Goal: Task Accomplishment & Management: Use online tool/utility

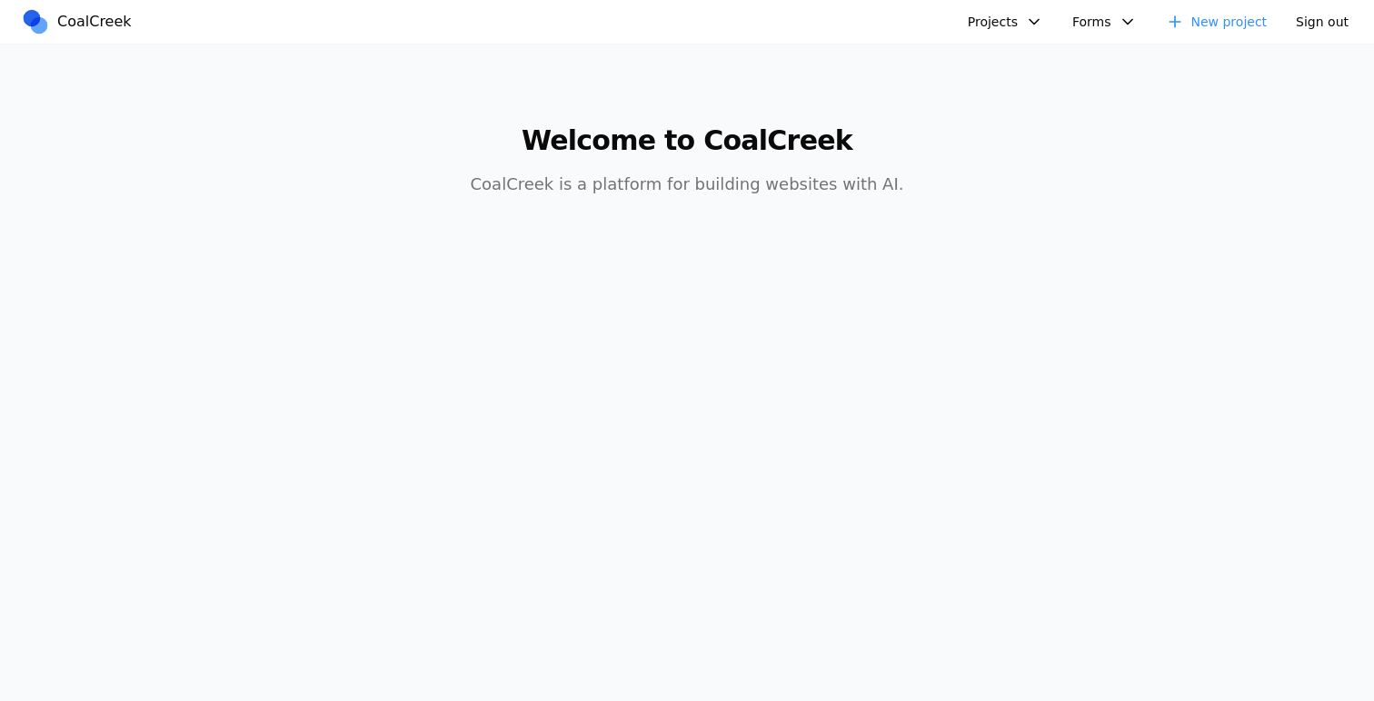
click at [1009, 16] on button "Projects" at bounding box center [1005, 21] width 97 height 29
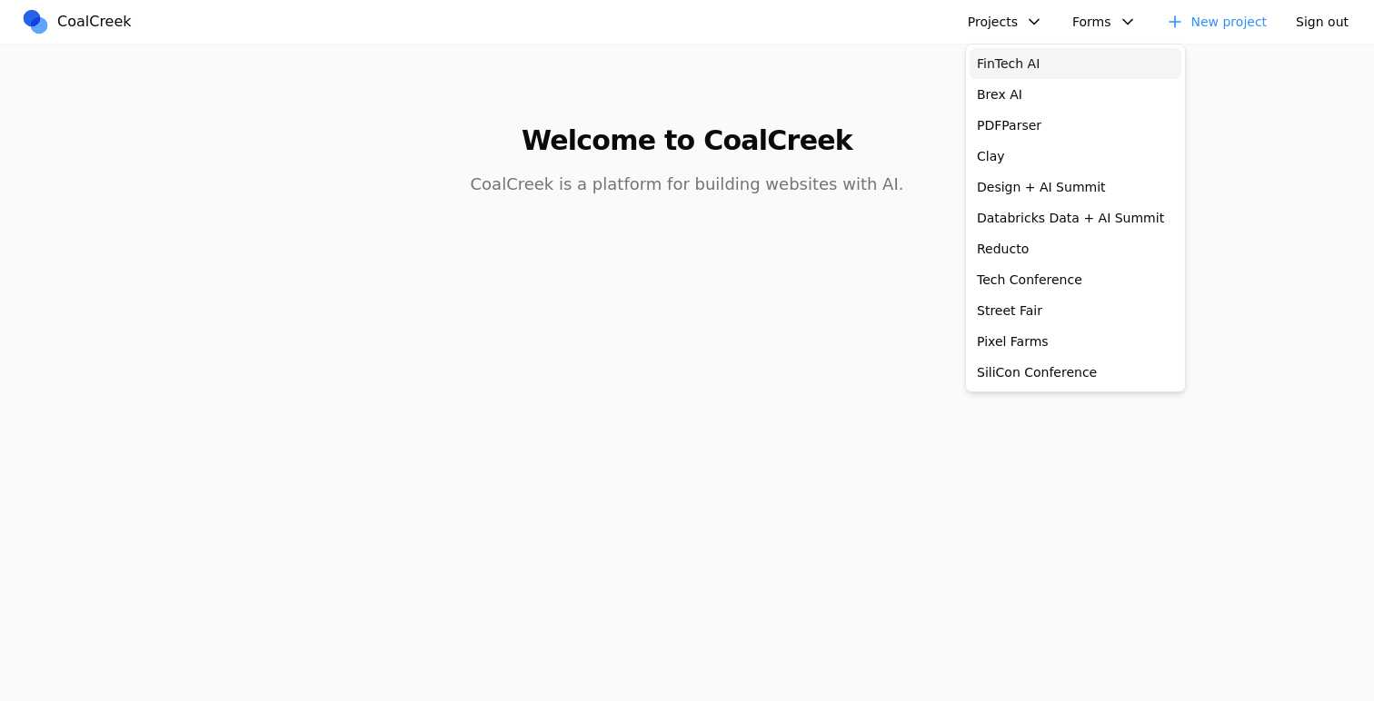
click at [1017, 64] on link "FinTech AI" at bounding box center [1075, 63] width 212 height 31
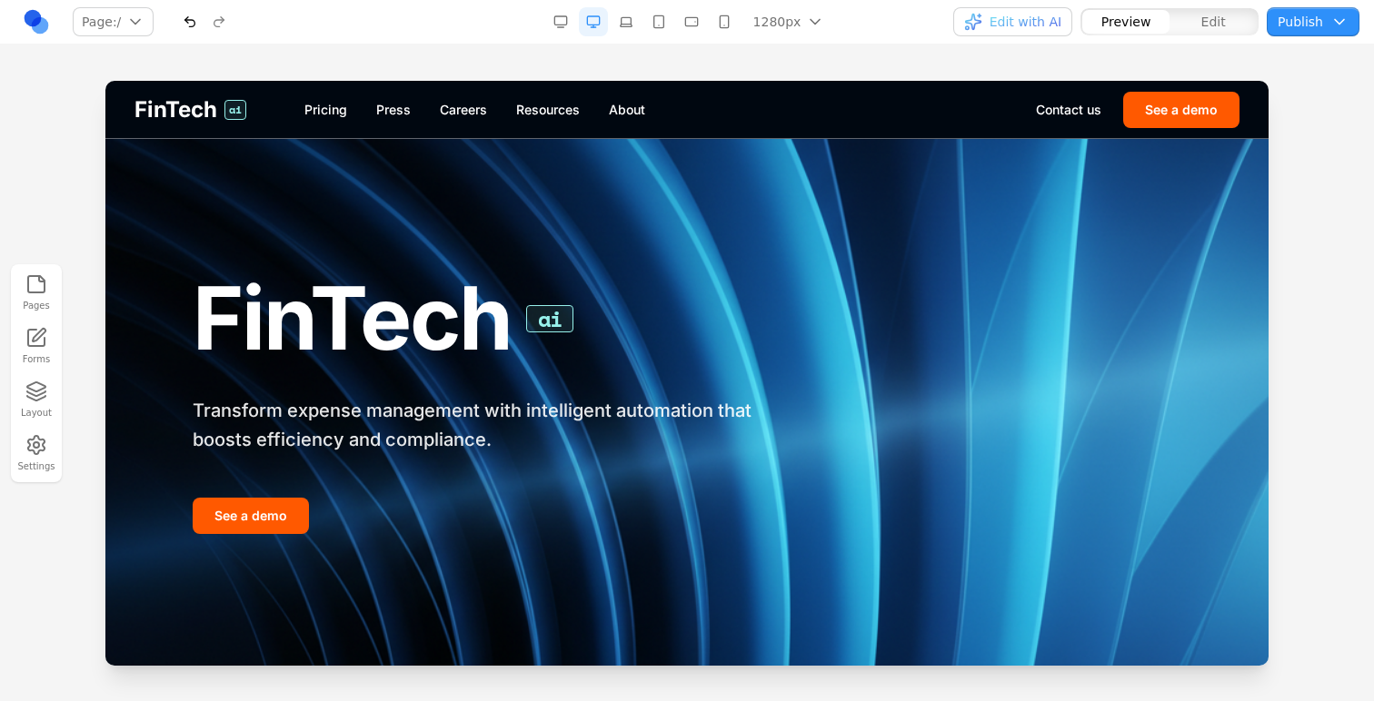
click at [238, 65] on div "Pages Forms Layout Settings" at bounding box center [687, 373] width 1374 height 657
click at [839, 436] on img at bounding box center [686, 402] width 1163 height 527
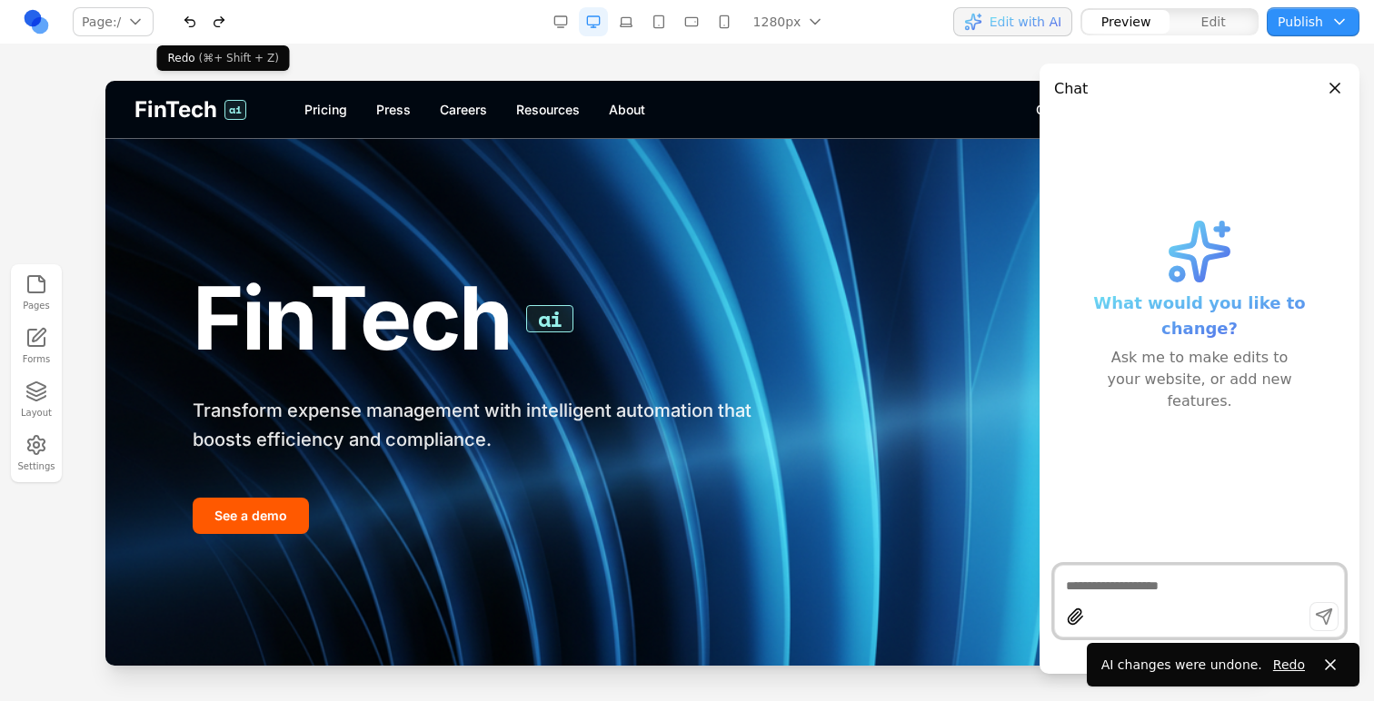
click at [223, 25] on button "button" at bounding box center [218, 21] width 29 height 29
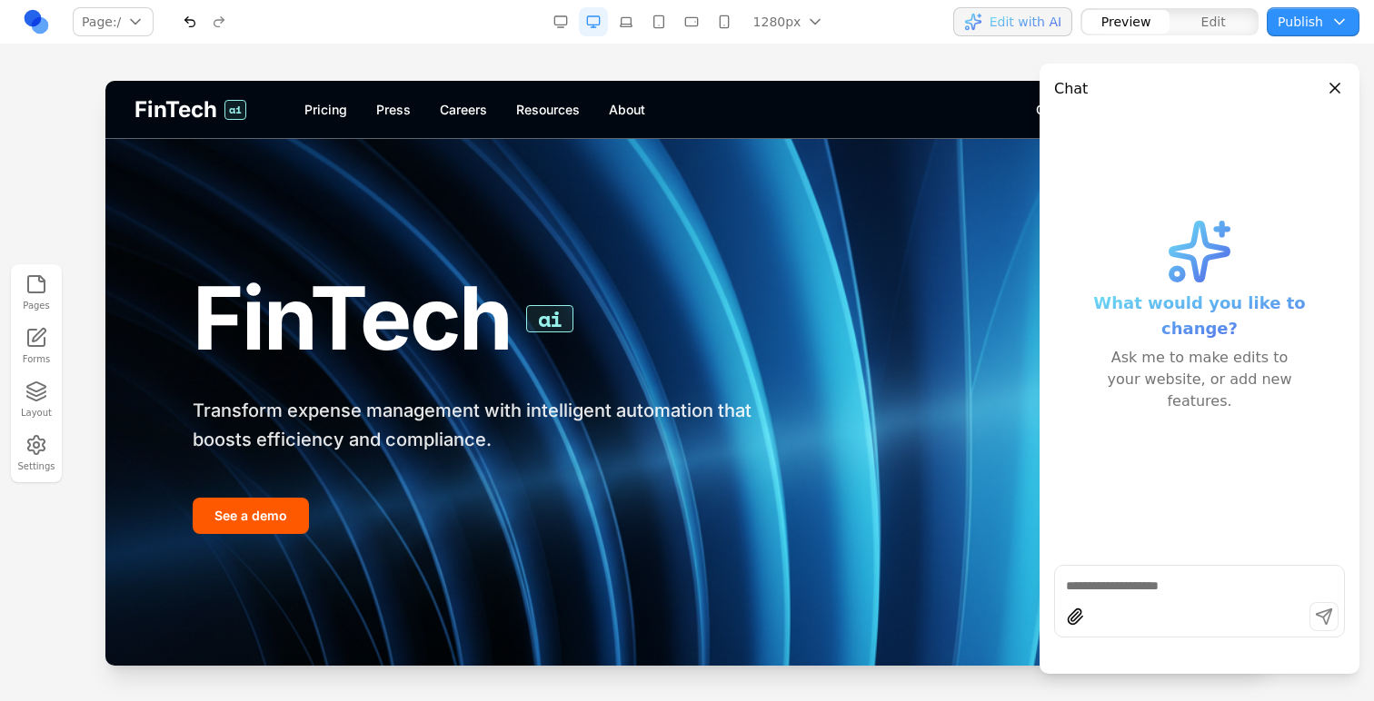
click at [184, 34] on button "button" at bounding box center [189, 21] width 29 height 29
click at [214, 24] on button "button" at bounding box center [218, 21] width 29 height 29
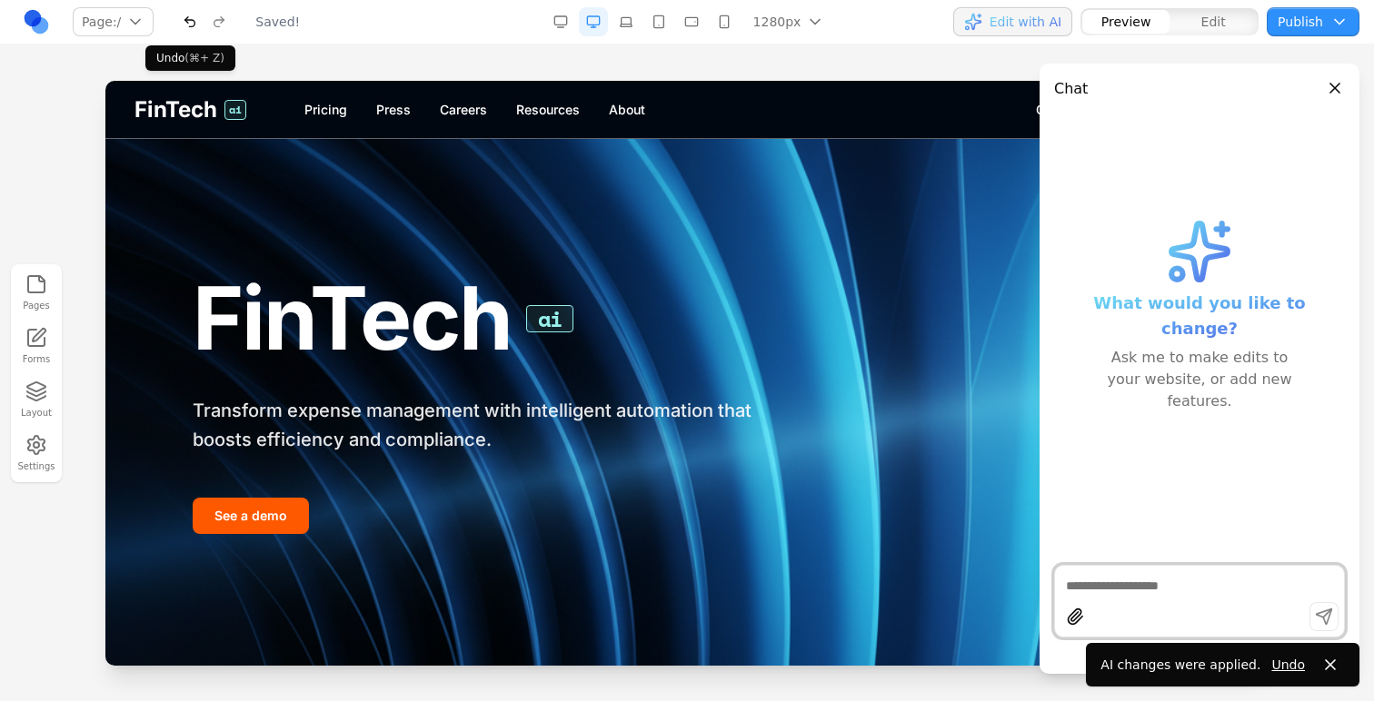
click at [193, 21] on button "button" at bounding box center [189, 21] width 29 height 29
click at [193, 22] on button "button" at bounding box center [189, 21] width 29 height 29
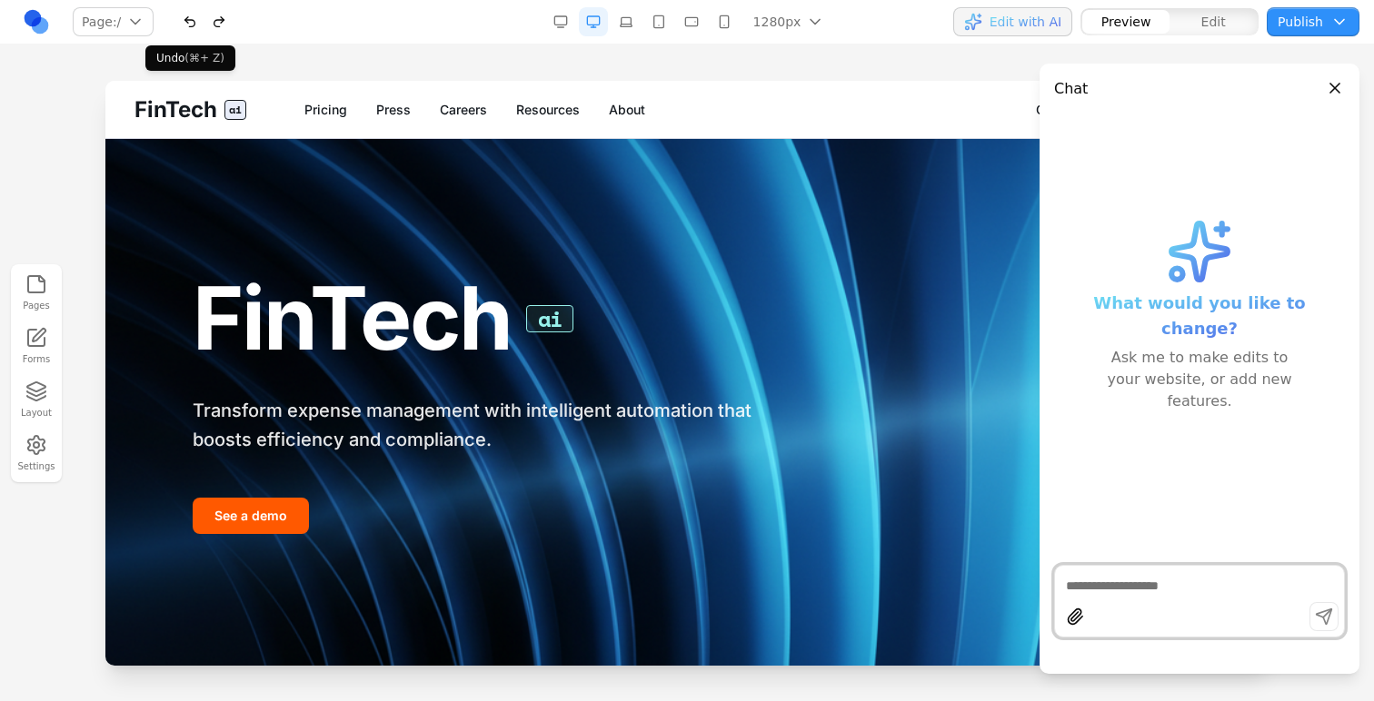
click at [197, 30] on button "button" at bounding box center [189, 21] width 29 height 29
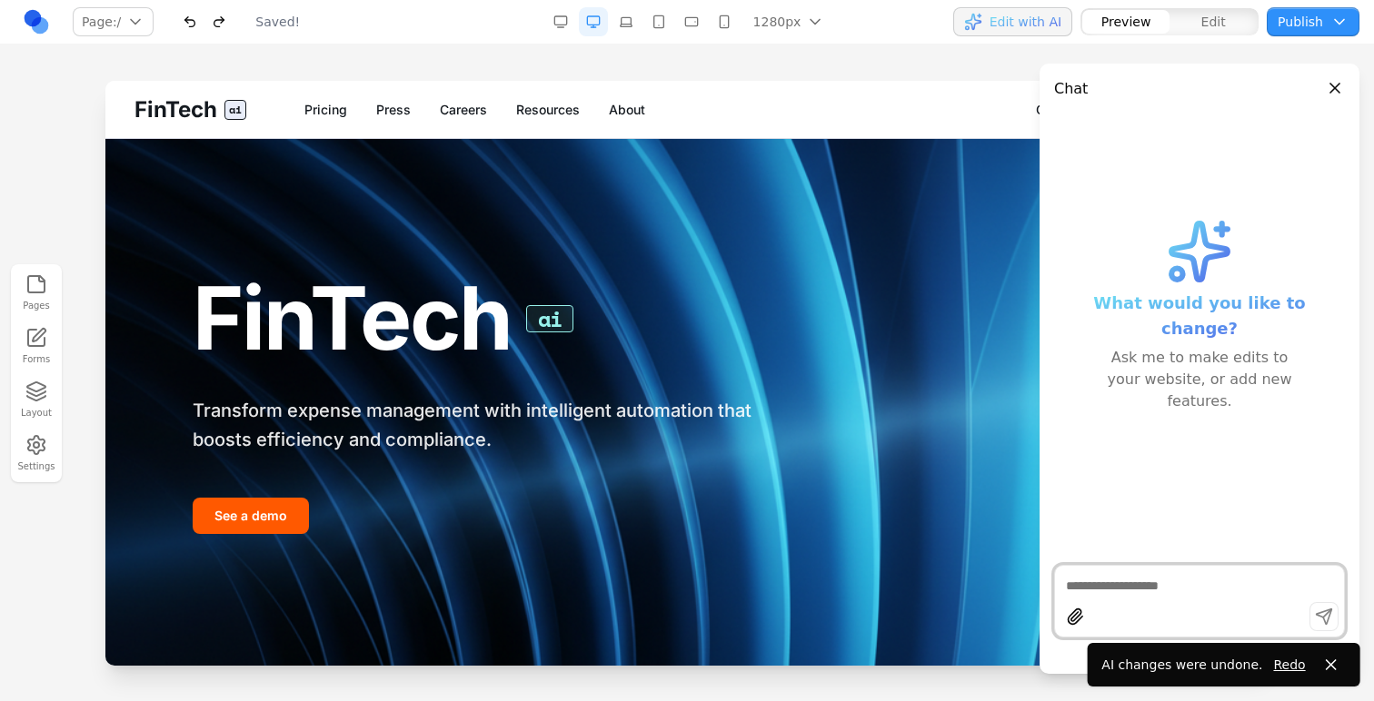
click at [196, 28] on button "button" at bounding box center [189, 21] width 29 height 29
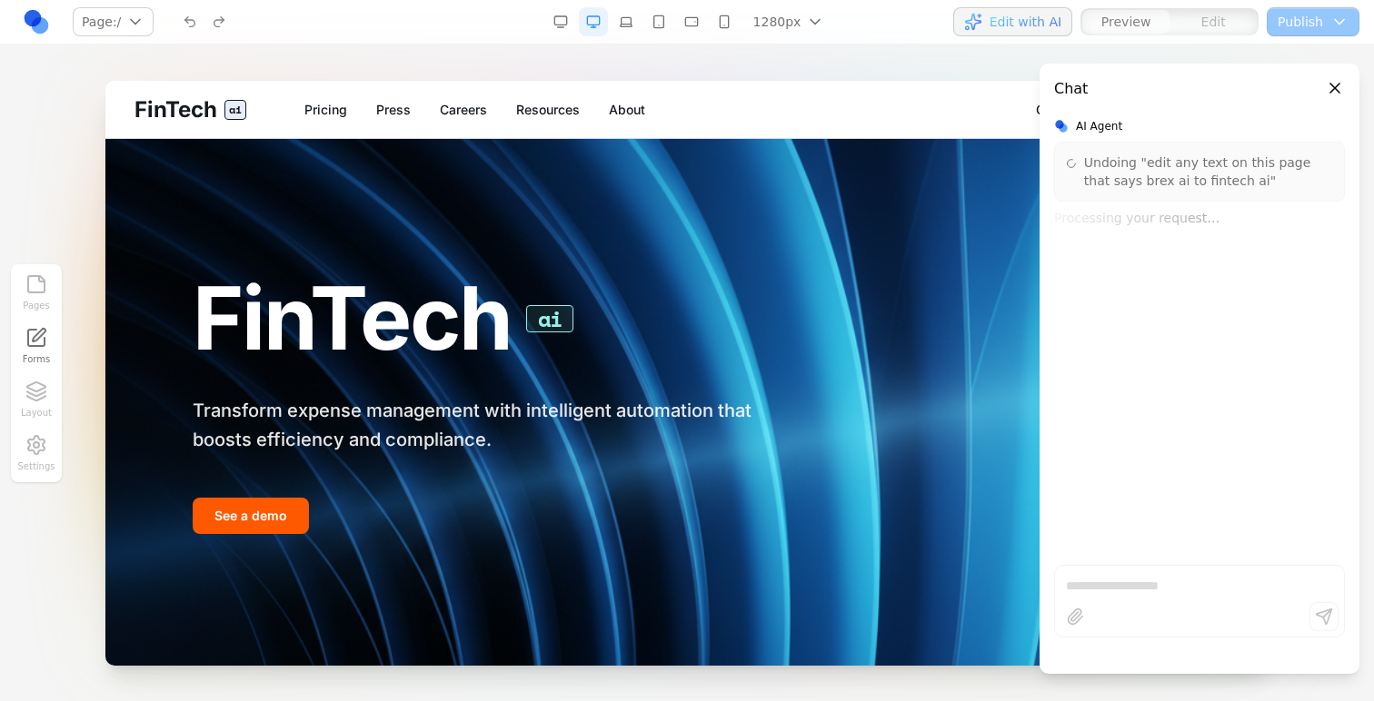
click at [196, 28] on div at bounding box center [204, 21] width 58 height 29
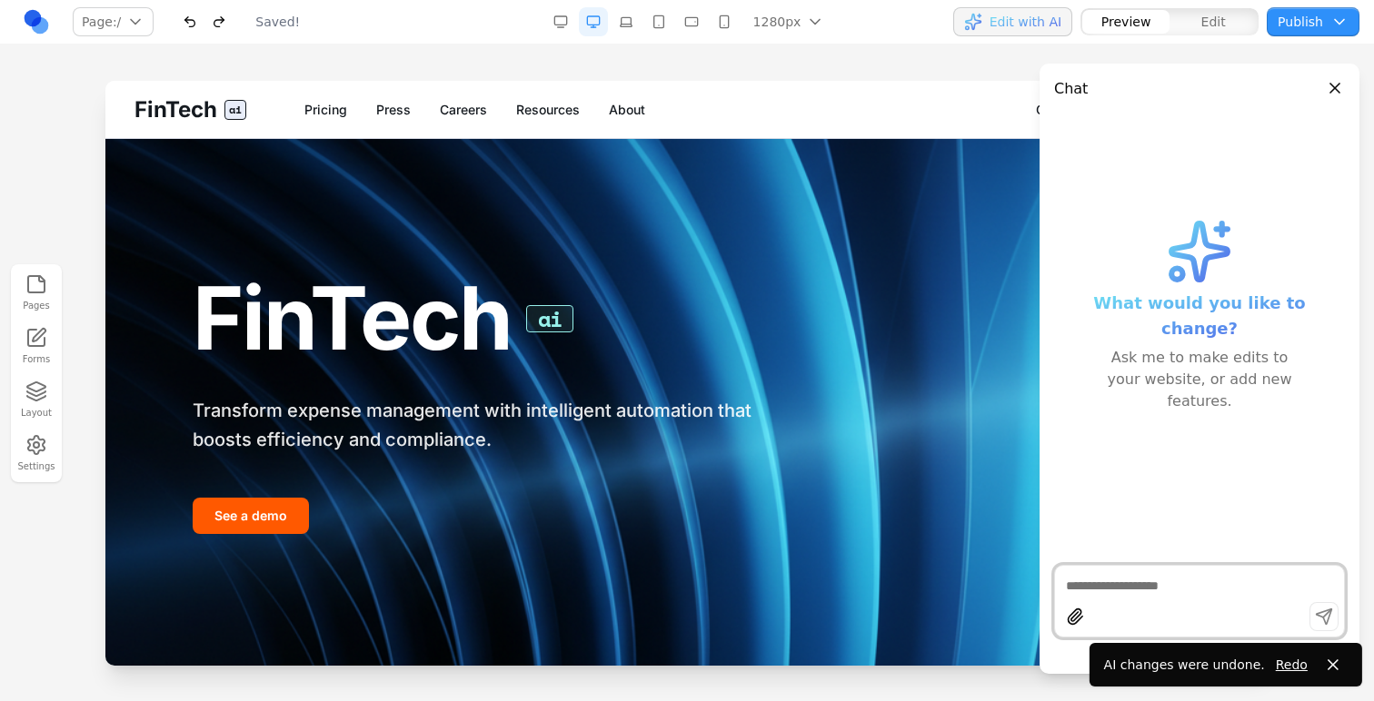
click at [196, 28] on button "button" at bounding box center [189, 21] width 29 height 29
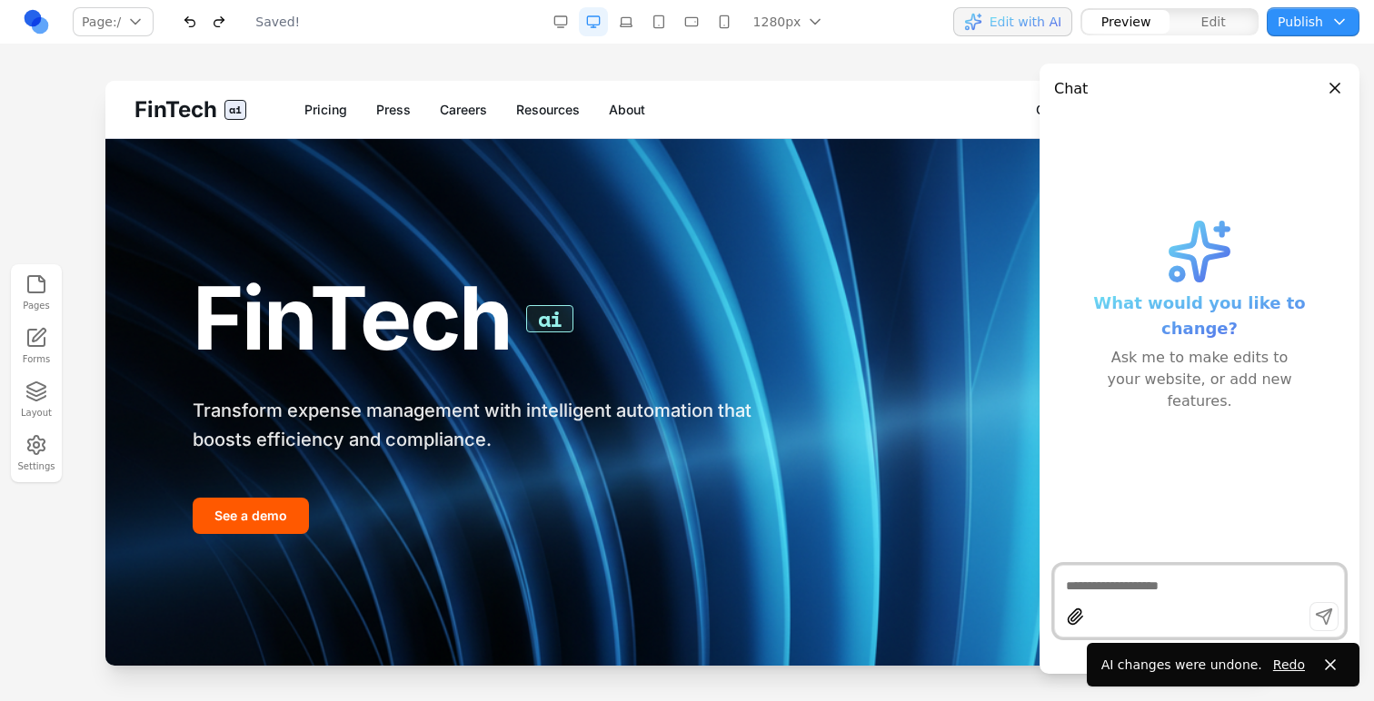
click at [196, 28] on button "button" at bounding box center [189, 21] width 29 height 29
click at [195, 28] on button "button" at bounding box center [189, 21] width 29 height 29
click at [196, 28] on button "button" at bounding box center [189, 21] width 29 height 29
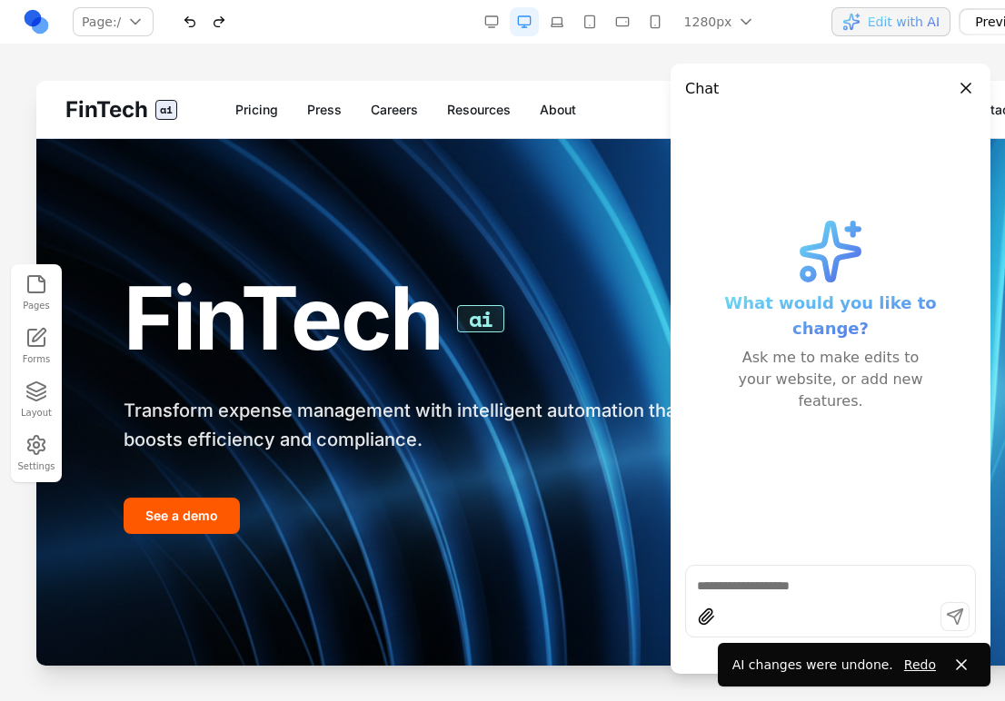
click at [221, 25] on button "button" at bounding box center [218, 21] width 29 height 29
click at [839, 16] on span "Edit with AI" at bounding box center [904, 22] width 72 height 18
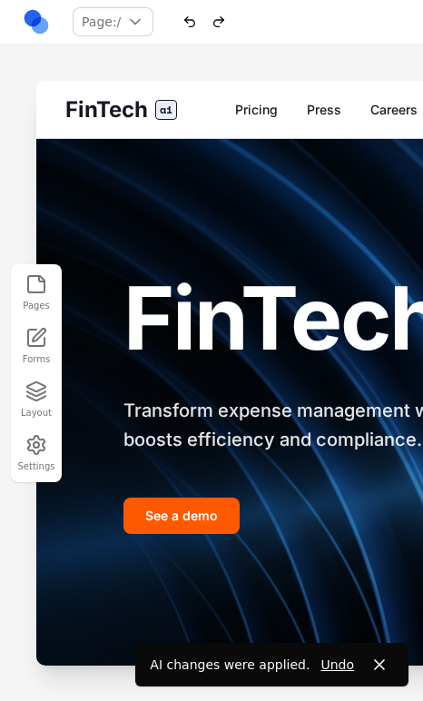
click at [214, 28] on button "button" at bounding box center [218, 21] width 29 height 29
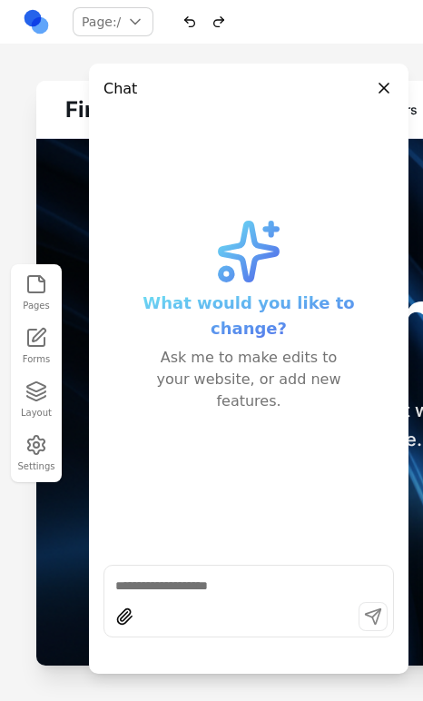
click at [214, 28] on button "button" at bounding box center [218, 21] width 29 height 29
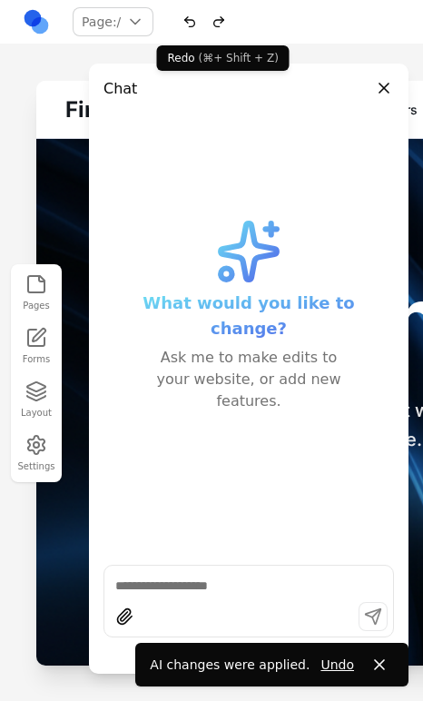
click at [226, 20] on button "button" at bounding box center [218, 21] width 29 height 29
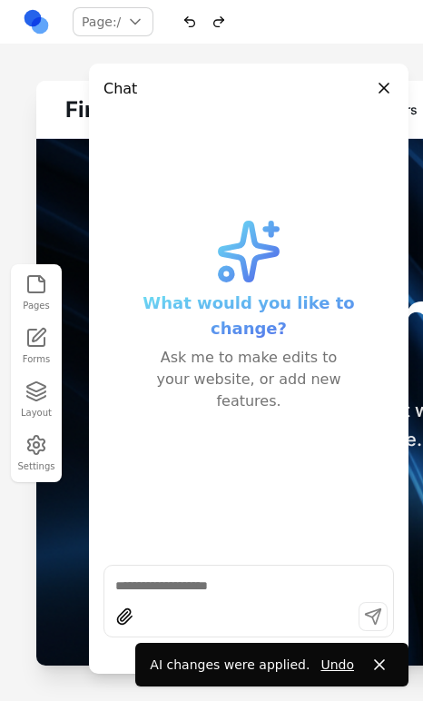
click at [223, 16] on button "button" at bounding box center [218, 21] width 29 height 29
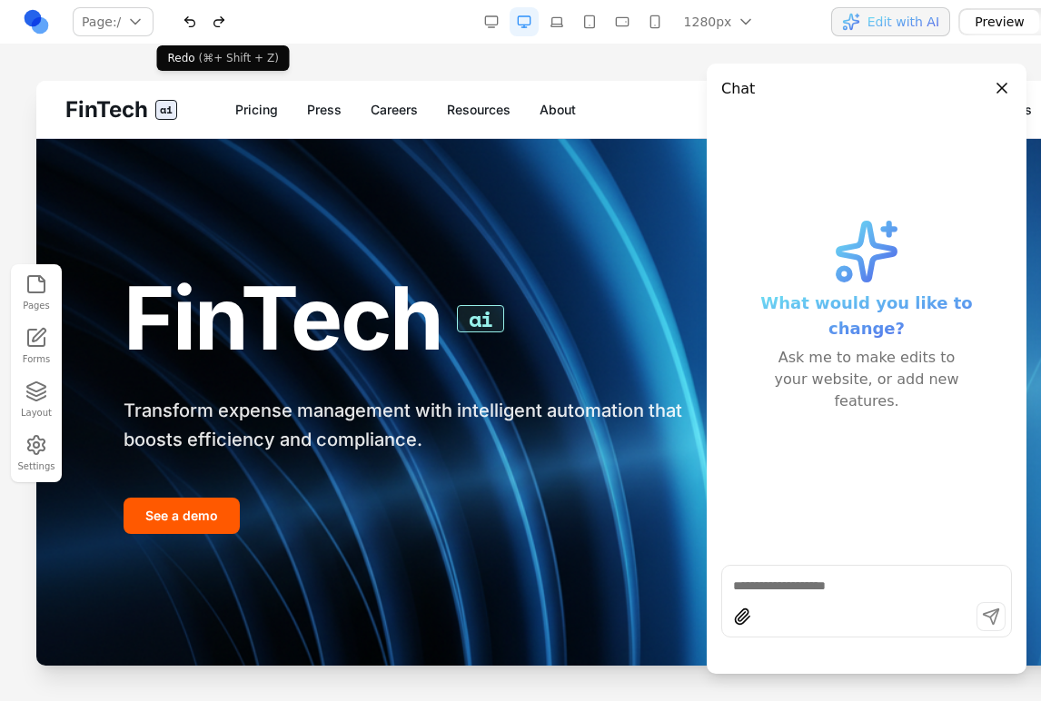
click at [223, 15] on button "button" at bounding box center [218, 21] width 29 height 29
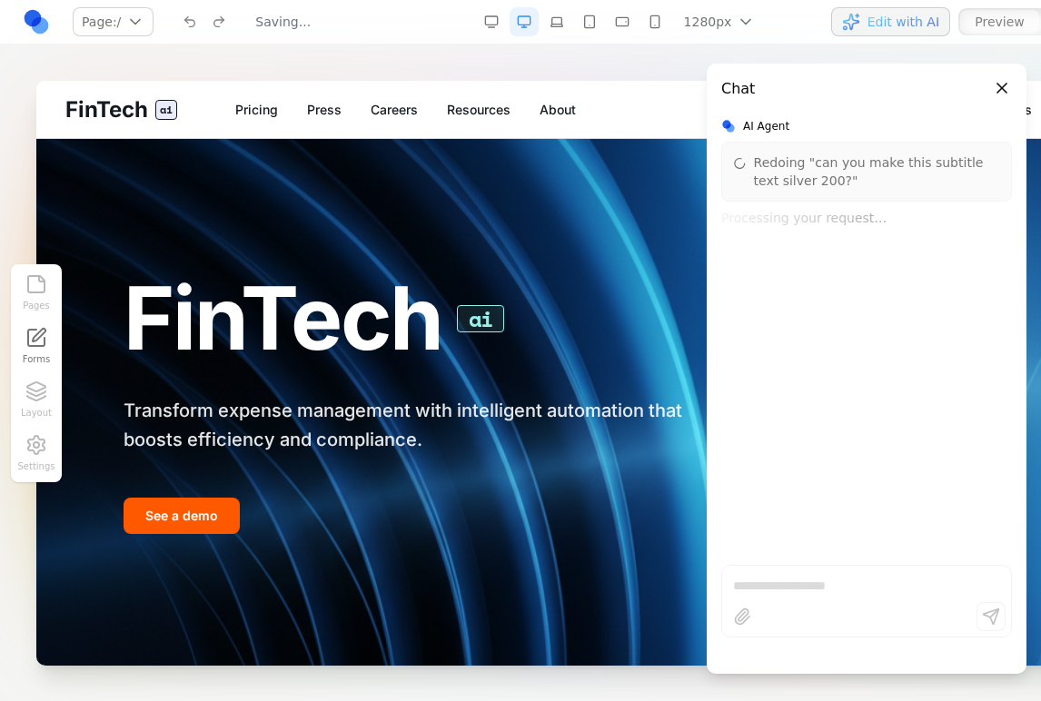
click at [215, 20] on div at bounding box center [204, 21] width 58 height 29
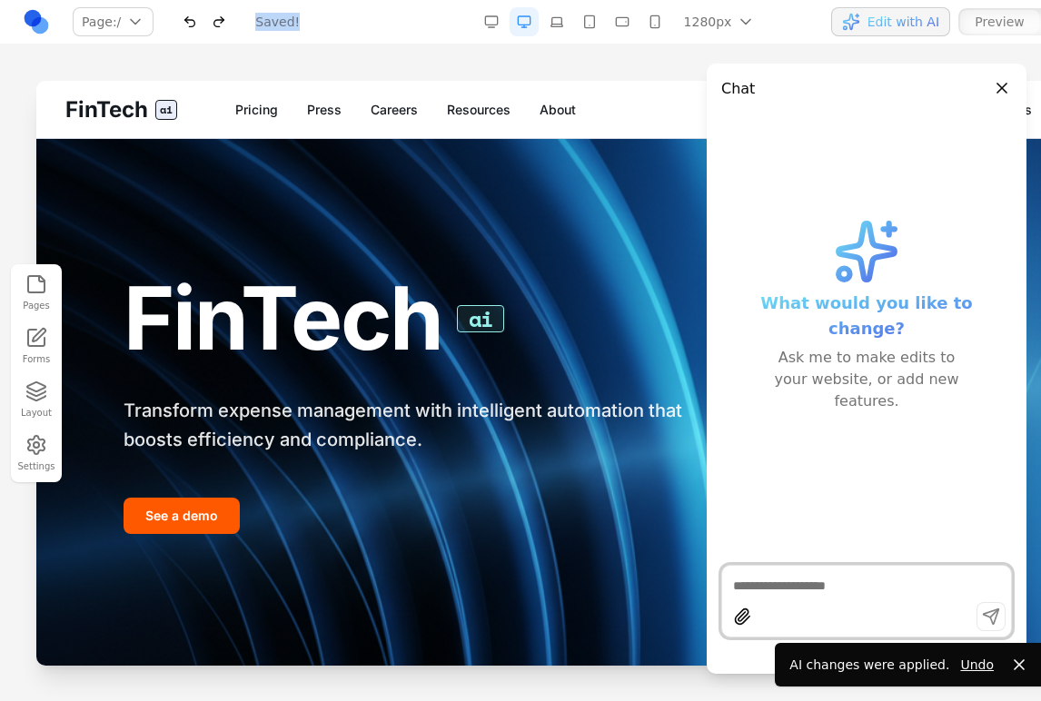
click at [215, 20] on div at bounding box center [204, 21] width 58 height 29
click at [215, 20] on button "button" at bounding box center [218, 21] width 29 height 29
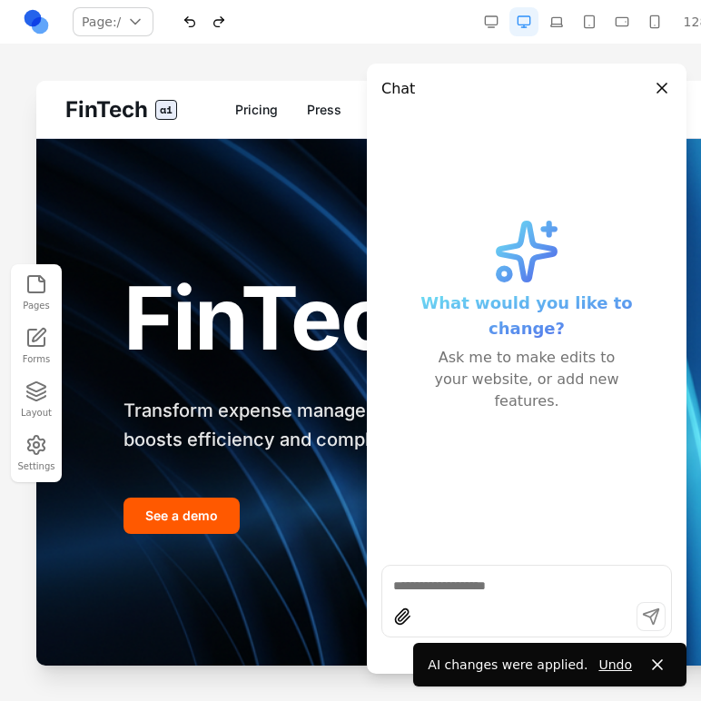
click at [218, 23] on button "button" at bounding box center [218, 21] width 29 height 29
click at [219, 23] on button "button" at bounding box center [218, 21] width 29 height 29
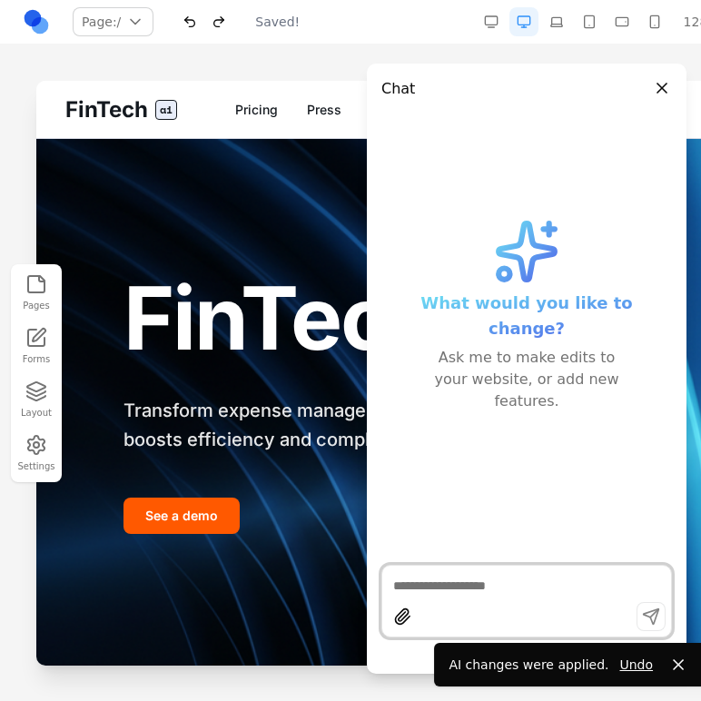
click at [220, 24] on button "button" at bounding box center [218, 21] width 29 height 29
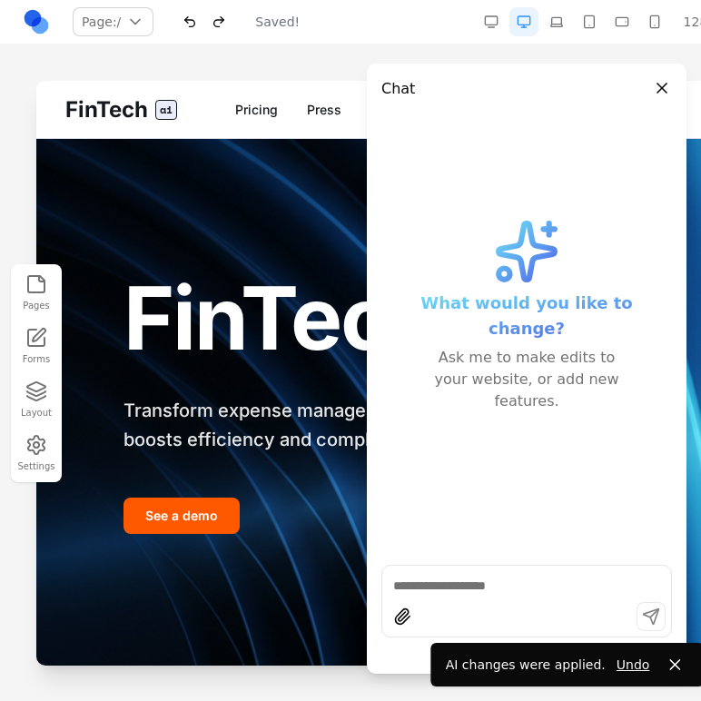
click at [220, 24] on button "button" at bounding box center [218, 21] width 29 height 29
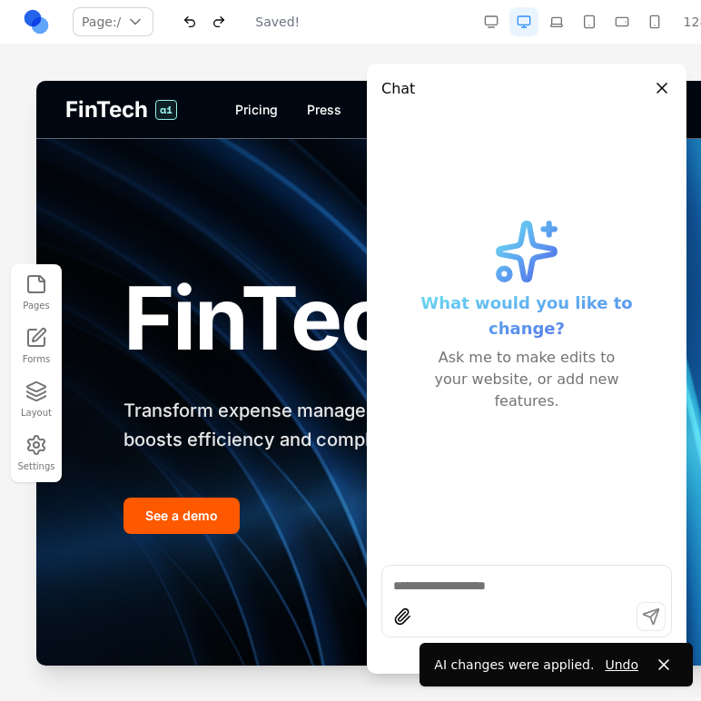
click at [220, 24] on button "button" at bounding box center [218, 21] width 29 height 29
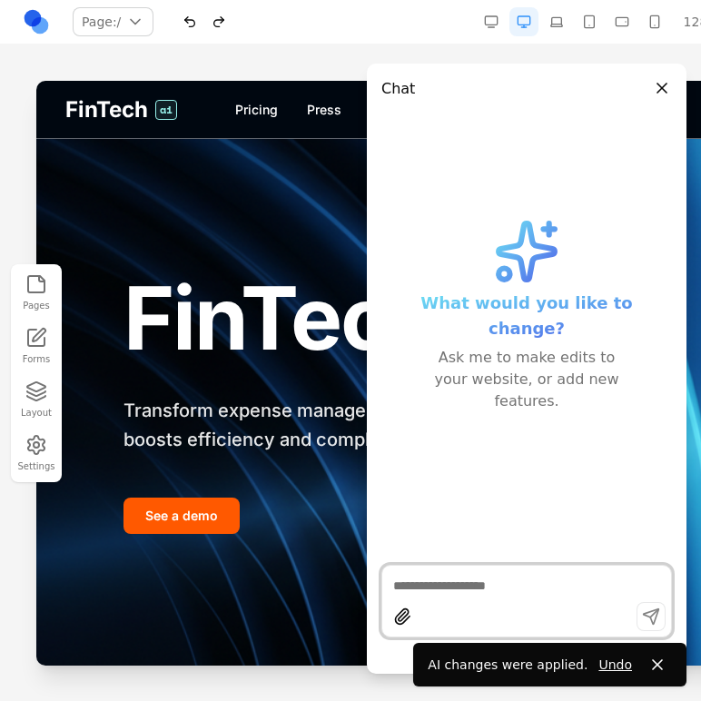
click at [221, 24] on button "button" at bounding box center [218, 21] width 29 height 29
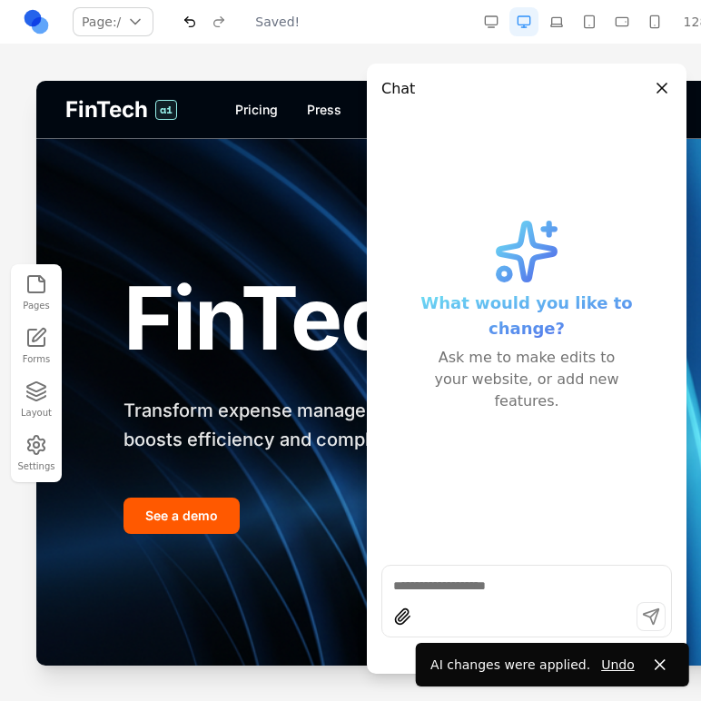
click at [222, 25] on div at bounding box center [204, 21] width 58 height 29
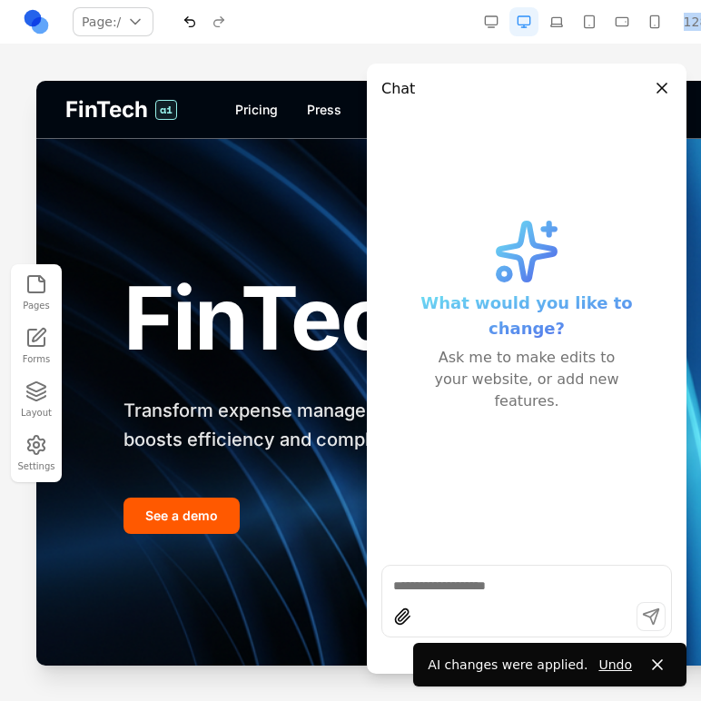
click at [222, 25] on div at bounding box center [204, 21] width 58 height 29
click at [659, 73] on header "Chat" at bounding box center [527, 82] width 320 height 36
click at [660, 81] on button "Close panel" at bounding box center [662, 88] width 20 height 20
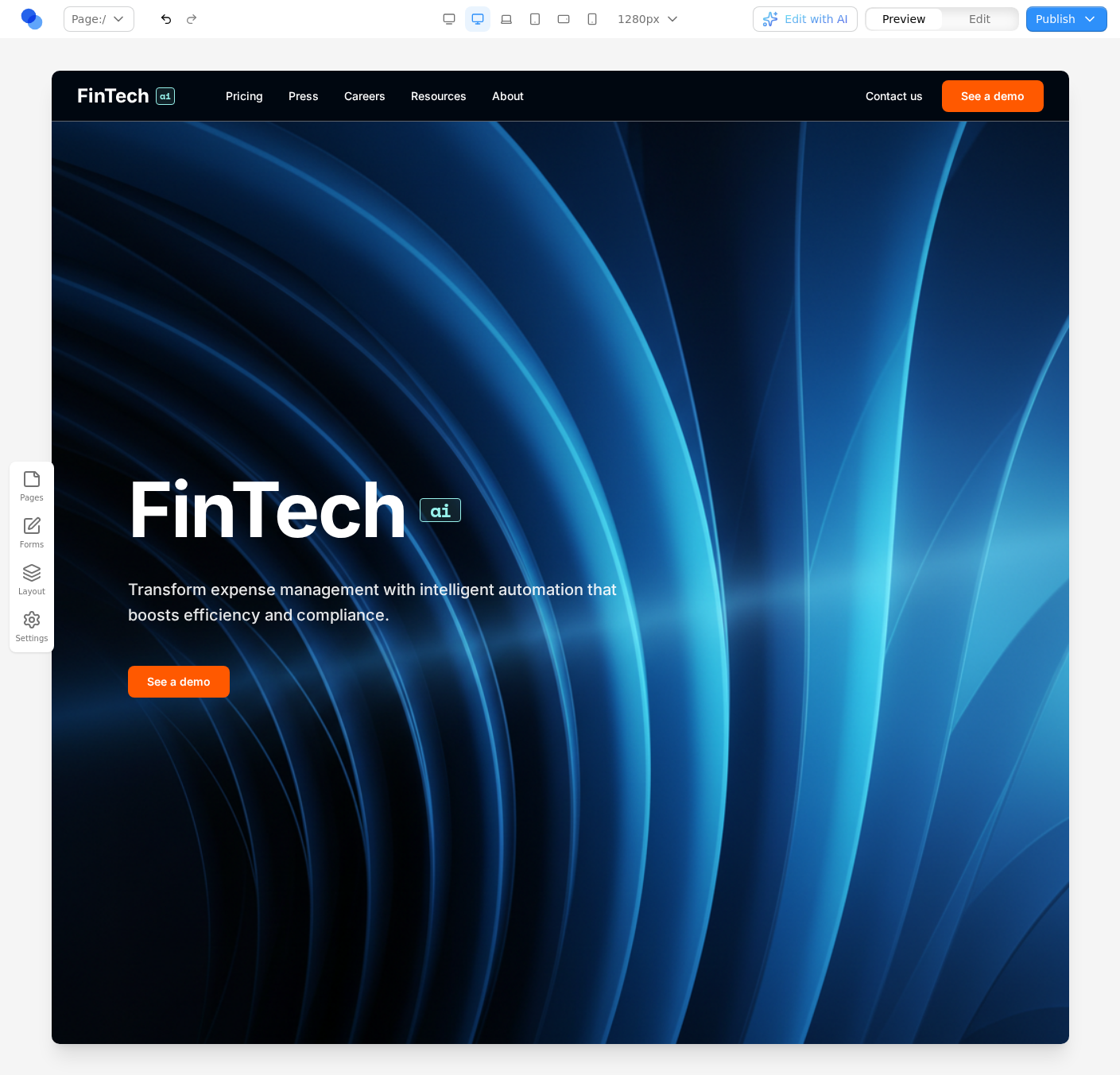
click at [193, 13] on div at bounding box center [178, 18] width 51 height 25
click at [734, 9] on button "Publish" at bounding box center [1067, 18] width 81 height 25
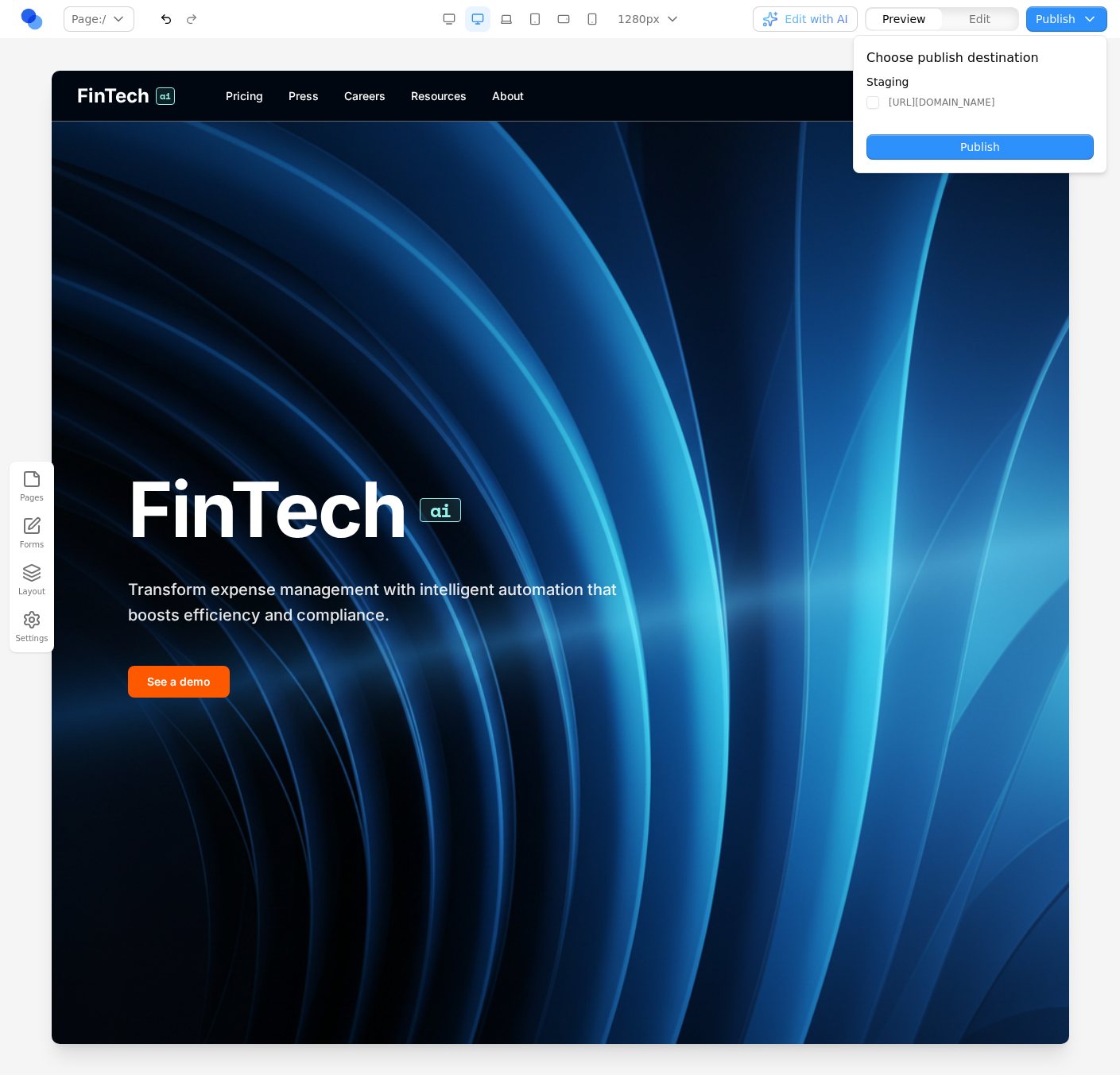
click at [734, 152] on button "Publish" at bounding box center [980, 147] width 228 height 25
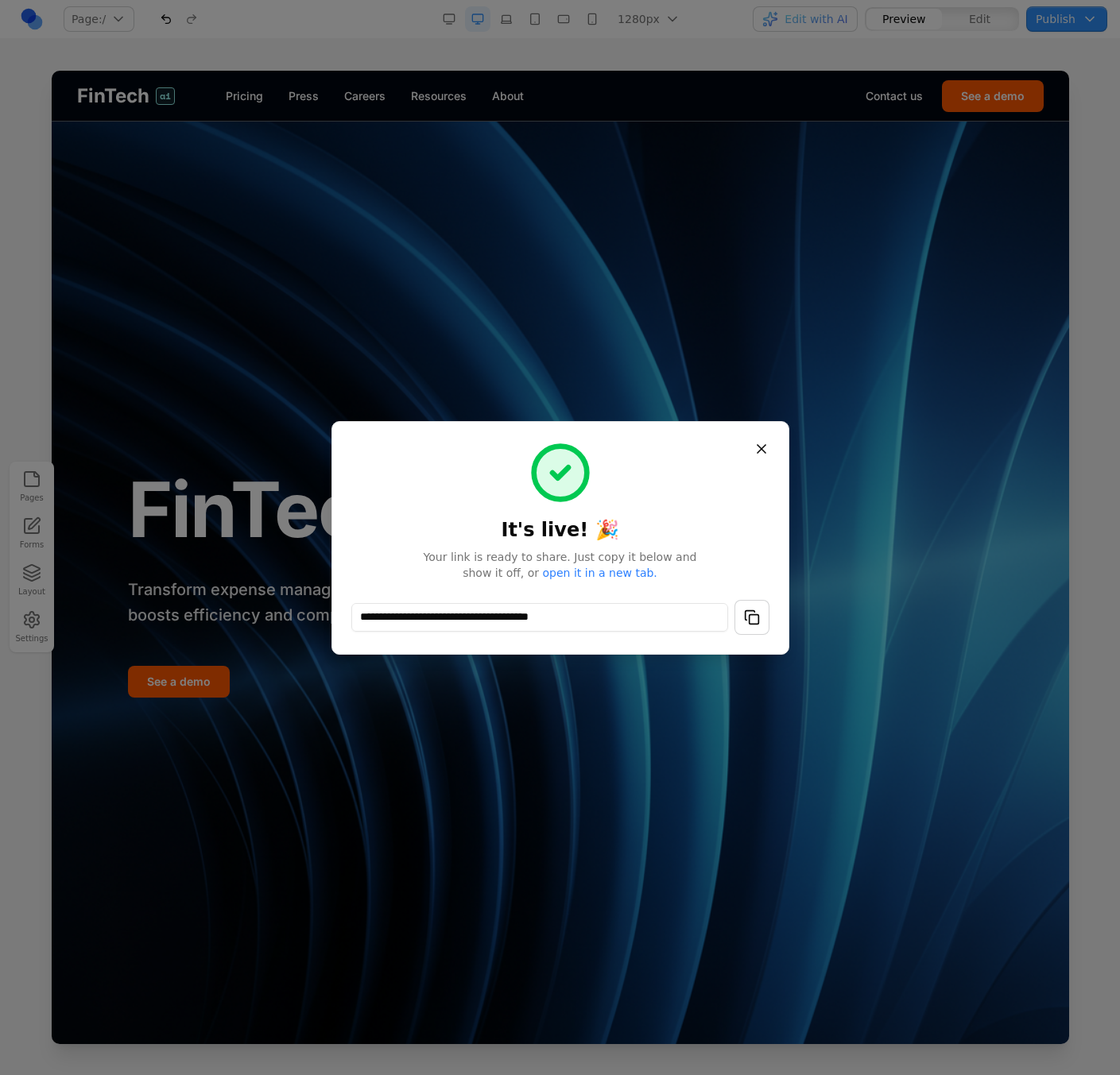
click at [734, 612] on button "button" at bounding box center [752, 618] width 35 height 35
click at [734, 447] on button "Close" at bounding box center [761, 449] width 29 height 29
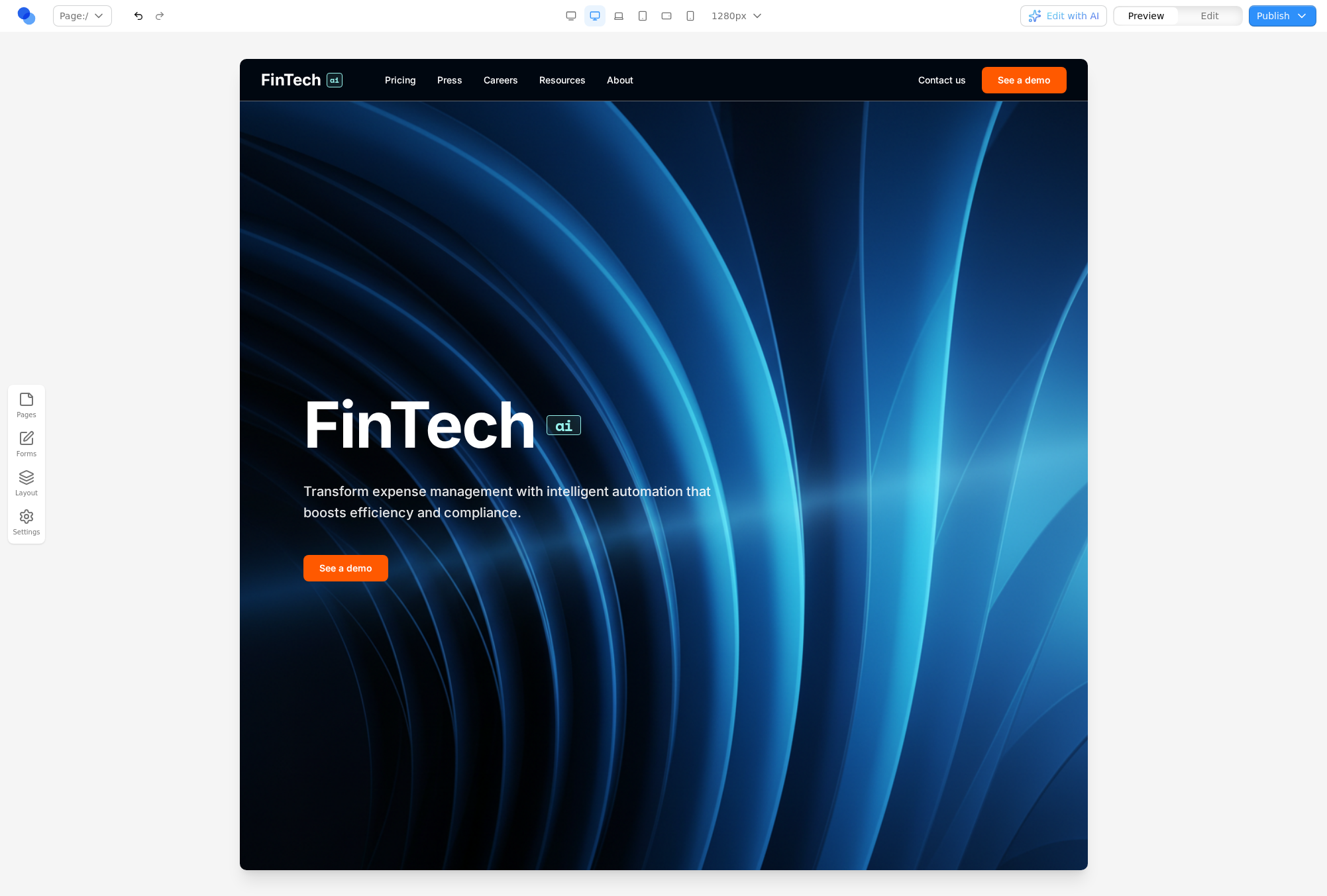
click at [612, 47] on div "Pages Forms Layout Settings" at bounding box center [664, 464] width 1327 height 864
